Goal: Transaction & Acquisition: Purchase product/service

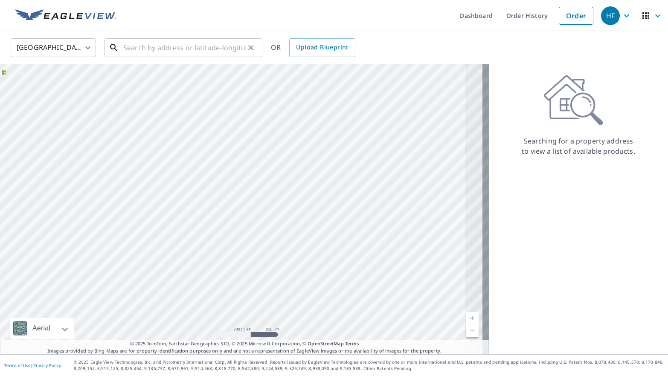
drag, startPoint x: 0, startPoint y: 0, endPoint x: 194, endPoint y: 48, distance: 199.4
click at [194, 48] on input "text" at bounding box center [183, 48] width 121 height 24
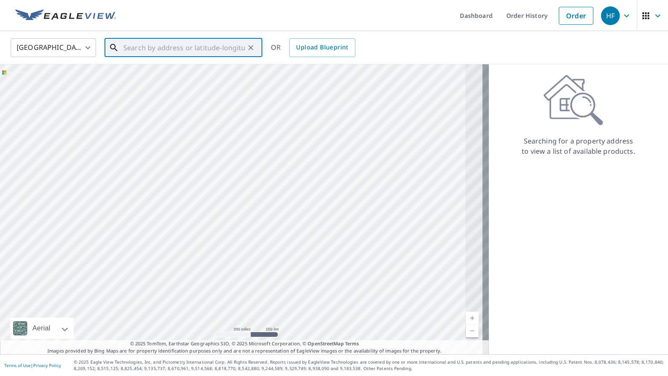
paste input "[STREET_ADDRESS]"
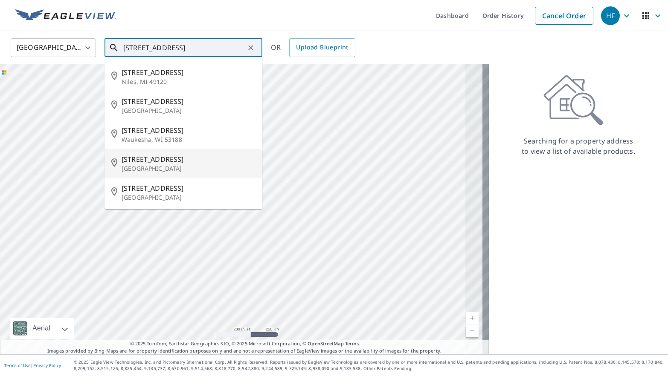
click at [187, 172] on p "[GEOGRAPHIC_DATA]" at bounding box center [188, 169] width 134 height 9
type input "[STREET_ADDRESS]"
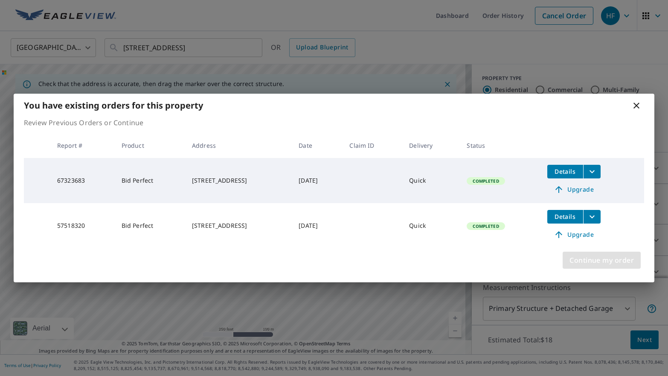
click at [585, 260] on span "Continue my order" at bounding box center [601, 260] width 64 height 12
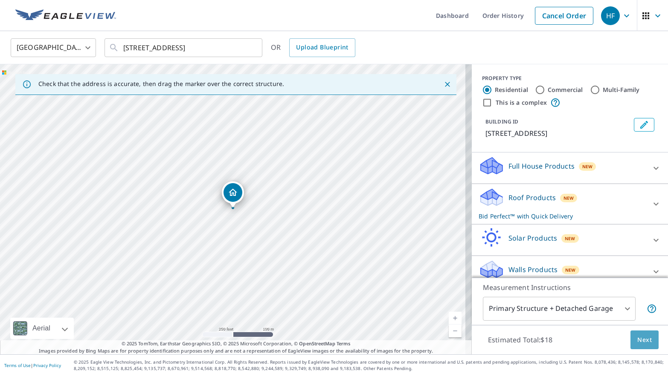
click at [637, 343] on span "Next" at bounding box center [644, 340] width 14 height 11
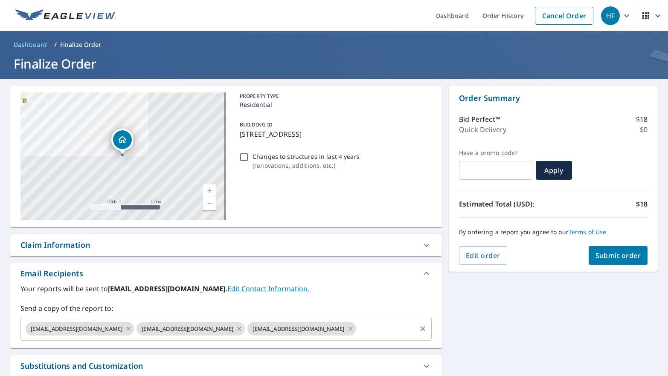
click at [357, 331] on input "text" at bounding box center [386, 329] width 58 height 16
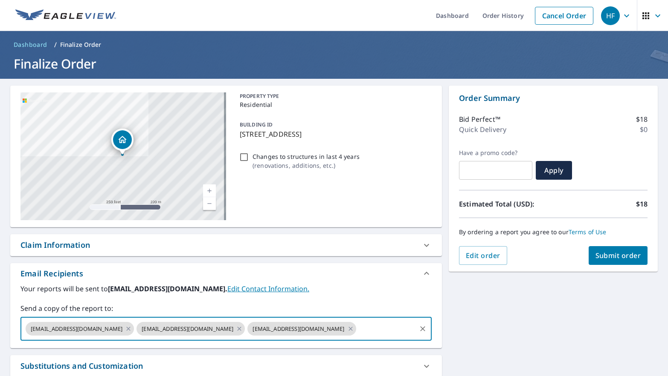
paste input "[EMAIL_ADDRESS][DOMAIN_NAME]"
type input "[EMAIL_ADDRESS][DOMAIN_NAME]"
click at [344, 298] on div "Your reports will be sent to [EMAIL_ADDRESS][DOMAIN_NAME]. Edit Contact Informa…" at bounding box center [225, 312] width 411 height 57
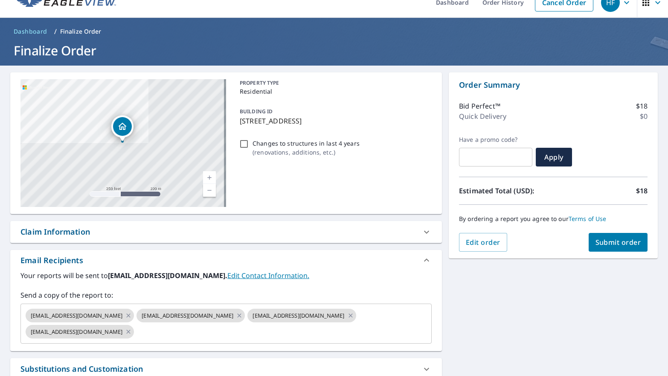
scroll to position [0, 0]
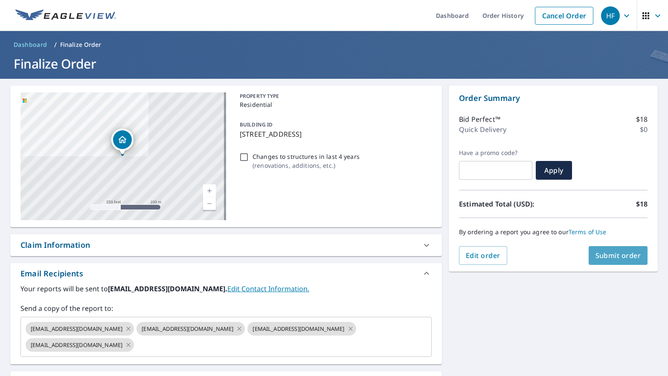
click at [595, 254] on span "Submit order" at bounding box center [618, 255] width 46 height 9
checkbox input "true"
